Goal: Task Accomplishment & Management: Use online tool/utility

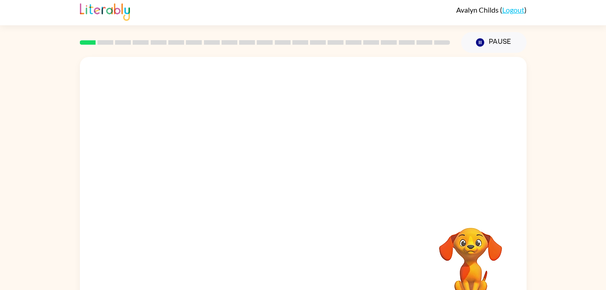
scroll to position [28, 0]
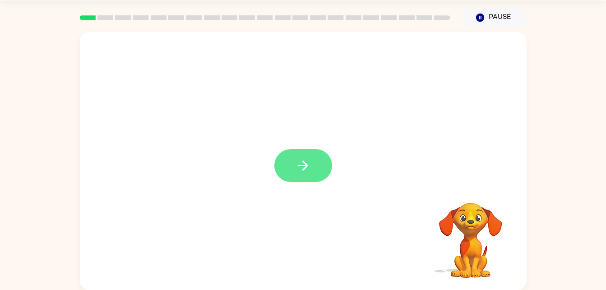
click at [316, 168] on button "button" at bounding box center [303, 165] width 58 height 33
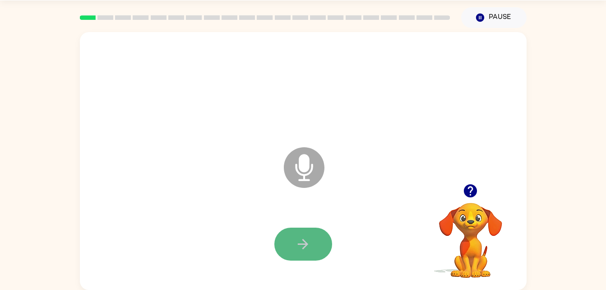
click at [315, 253] on button "button" at bounding box center [303, 243] width 58 height 33
click at [472, 190] on icon "button" at bounding box center [471, 191] width 16 height 16
click at [315, 245] on button "button" at bounding box center [303, 243] width 58 height 33
click at [473, 189] on icon "button" at bounding box center [471, 191] width 16 height 16
click at [299, 159] on icon "Microphone The Microphone is here when it is your turn to talk" at bounding box center [349, 179] width 135 height 68
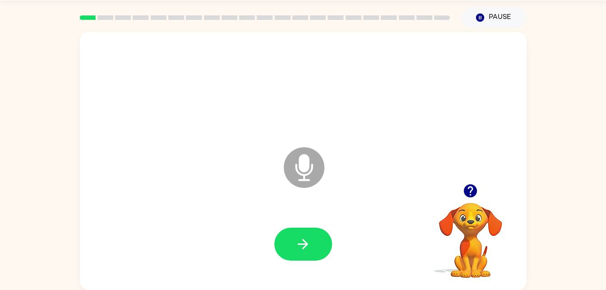
click at [475, 207] on video "Your browser must support playing .mp4 files to use Literably. Please try using…" at bounding box center [471, 234] width 90 height 90
click at [472, 192] on icon "button" at bounding box center [470, 190] width 13 height 13
click at [305, 242] on icon "button" at bounding box center [303, 244] width 10 height 10
click at [284, 178] on icon "Microphone The Microphone is here when it is your turn to talk" at bounding box center [349, 179] width 135 height 68
click at [305, 168] on icon "Microphone The Microphone is here when it is your turn to talk" at bounding box center [349, 179] width 135 height 68
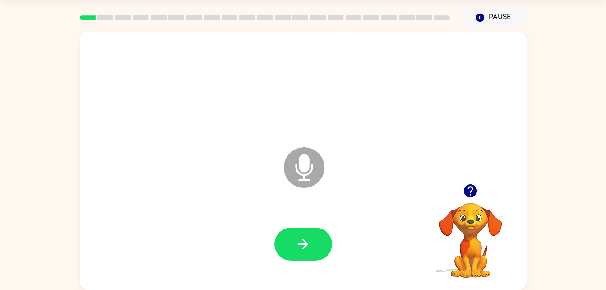
click at [306, 170] on icon "Microphone The Microphone is here when it is your turn to talk" at bounding box center [349, 179] width 135 height 68
click at [306, 168] on icon "Microphone The Microphone is here when it is your turn to talk" at bounding box center [349, 179] width 135 height 68
click at [309, 176] on icon at bounding box center [304, 167] width 41 height 41
click at [501, 13] on button "Pause Pause" at bounding box center [493, 17] width 65 height 21
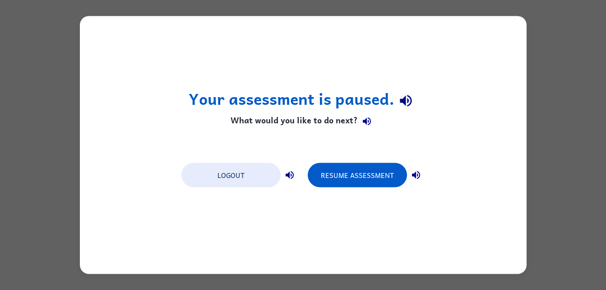
scroll to position [0, 0]
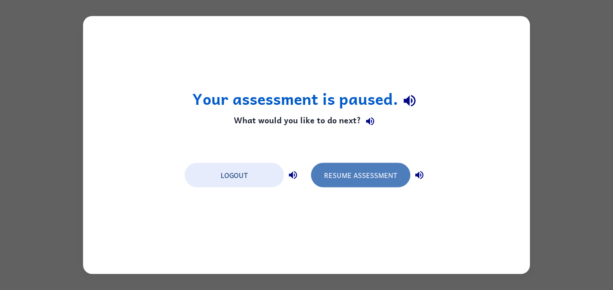
click at [384, 184] on button "Resume Assessment" at bounding box center [360, 175] width 99 height 24
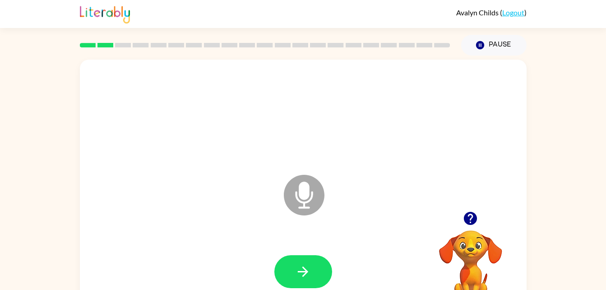
click at [473, 216] on icon "button" at bounding box center [470, 218] width 13 height 13
click at [317, 194] on icon at bounding box center [304, 195] width 41 height 41
click at [305, 187] on icon "Microphone The Microphone is here when it is your turn to talk" at bounding box center [349, 206] width 135 height 68
